Goal: Information Seeking & Learning: Learn about a topic

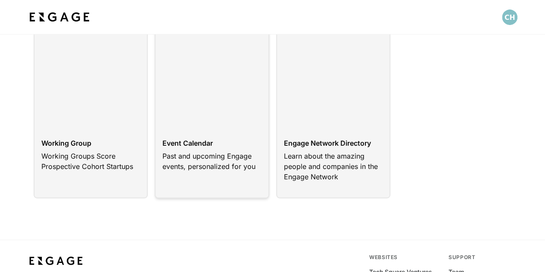
scroll to position [43, 0]
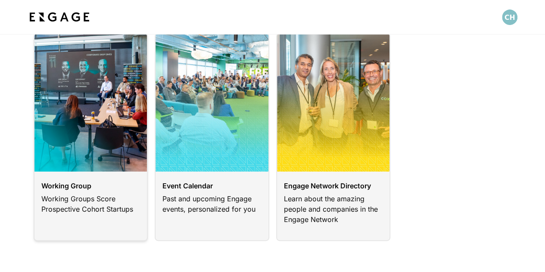
click at [131, 140] on link at bounding box center [91, 137] width 115 height 208
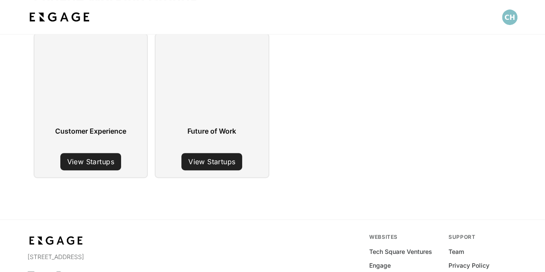
scroll to position [43, 0]
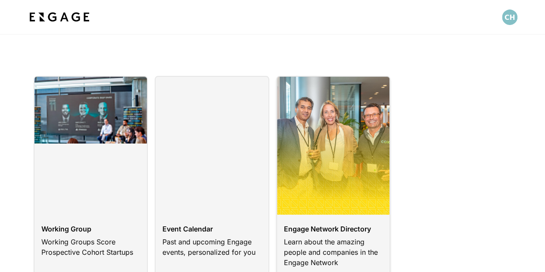
scroll to position [86, 0]
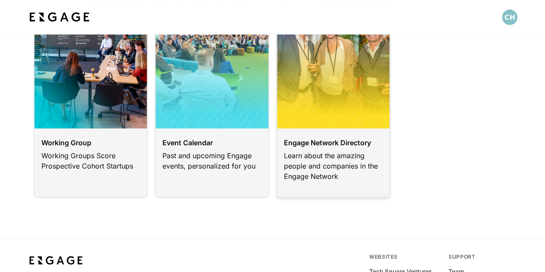
click at [333, 113] on link at bounding box center [333, 94] width 115 height 208
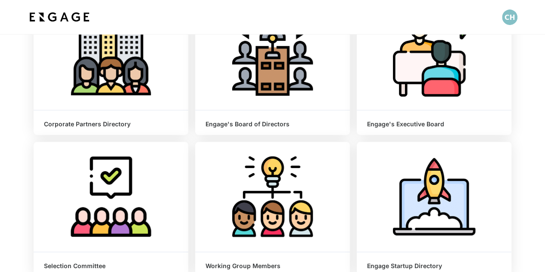
scroll to position [172, 0]
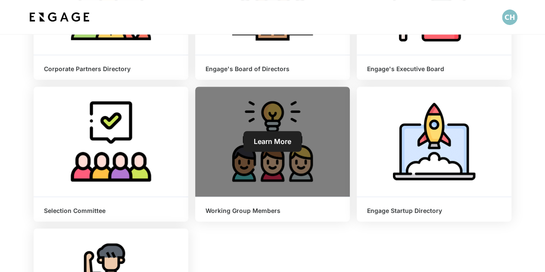
click at [272, 144] on span "Learn More" at bounding box center [272, 141] width 37 height 9
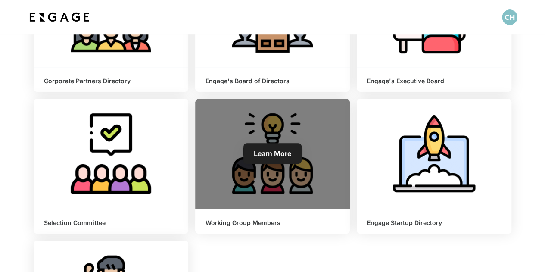
scroll to position [129, 0]
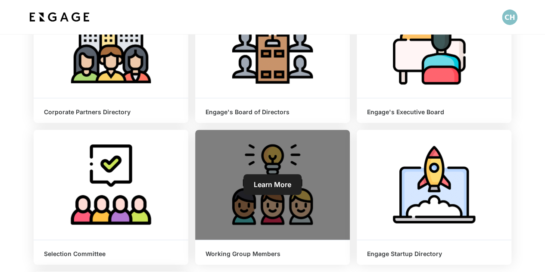
click at [274, 184] on span "Learn More" at bounding box center [272, 184] width 37 height 9
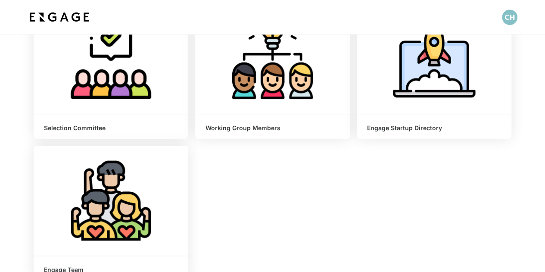
scroll to position [345, 0]
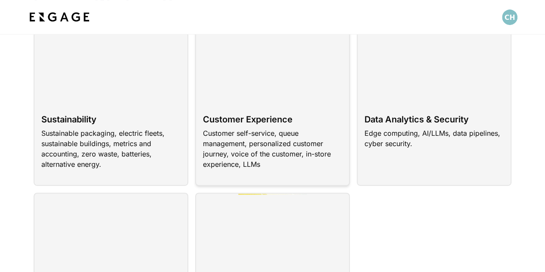
scroll to position [86, 0]
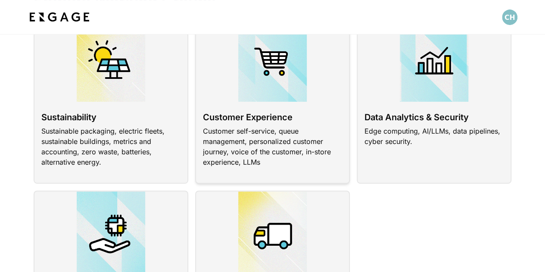
click at [290, 119] on link at bounding box center [272, 100] width 155 height 165
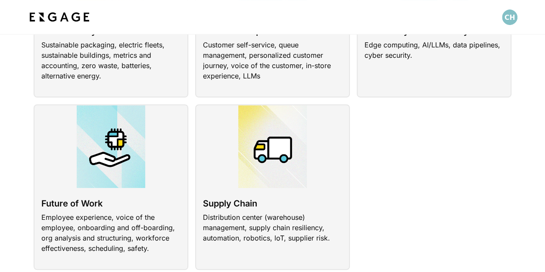
scroll to position [205, 0]
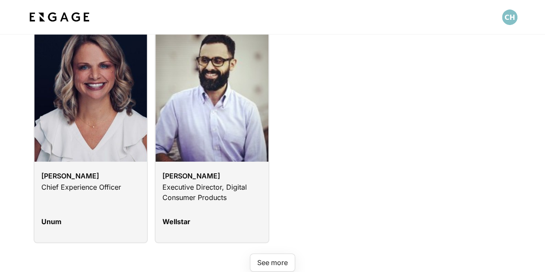
scroll to position [1765, 0]
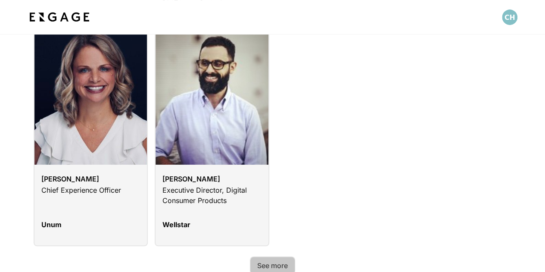
click at [276, 256] on button "See more" at bounding box center [272, 265] width 45 height 18
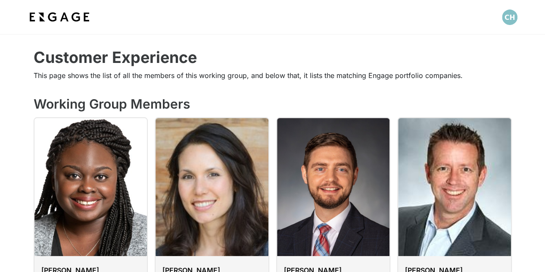
scroll to position [1980, 0]
